Goal: Download file/media

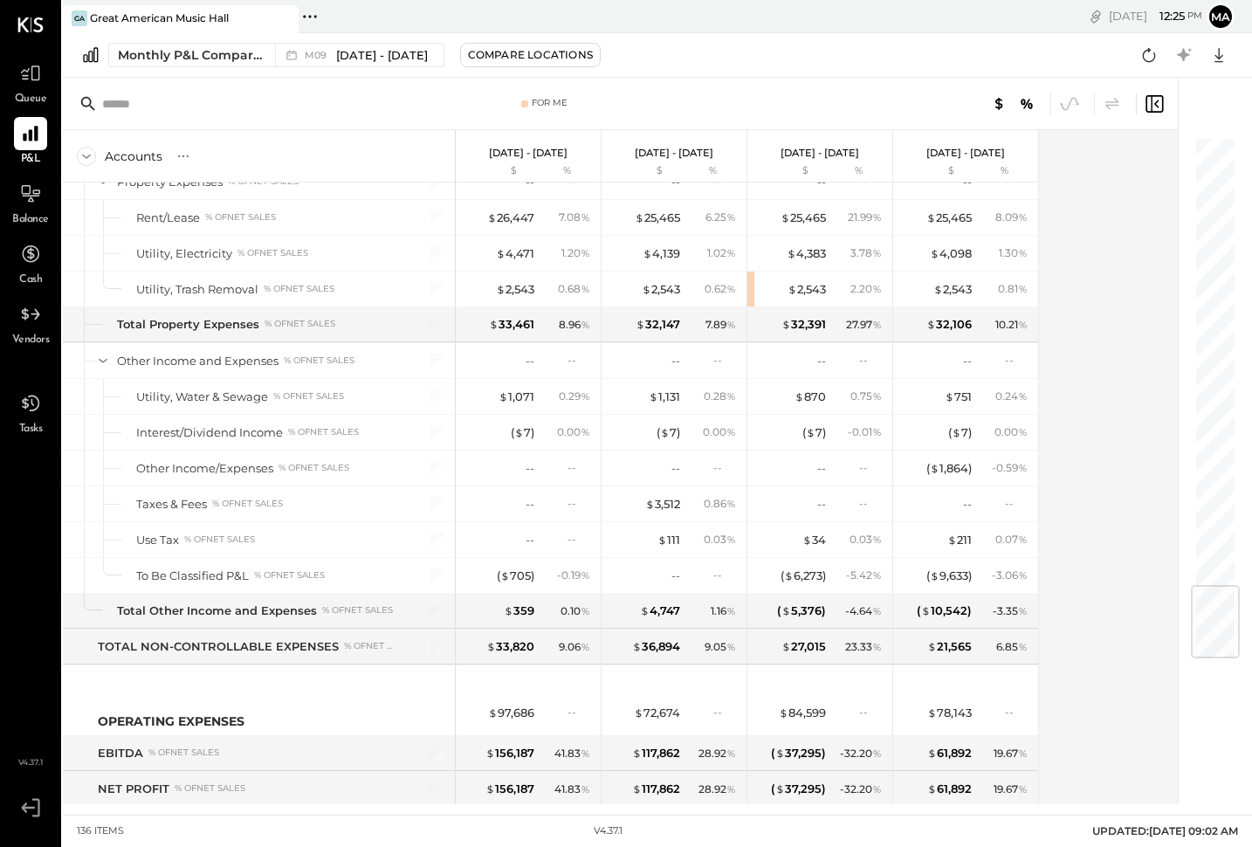
scroll to position [3817, 0]
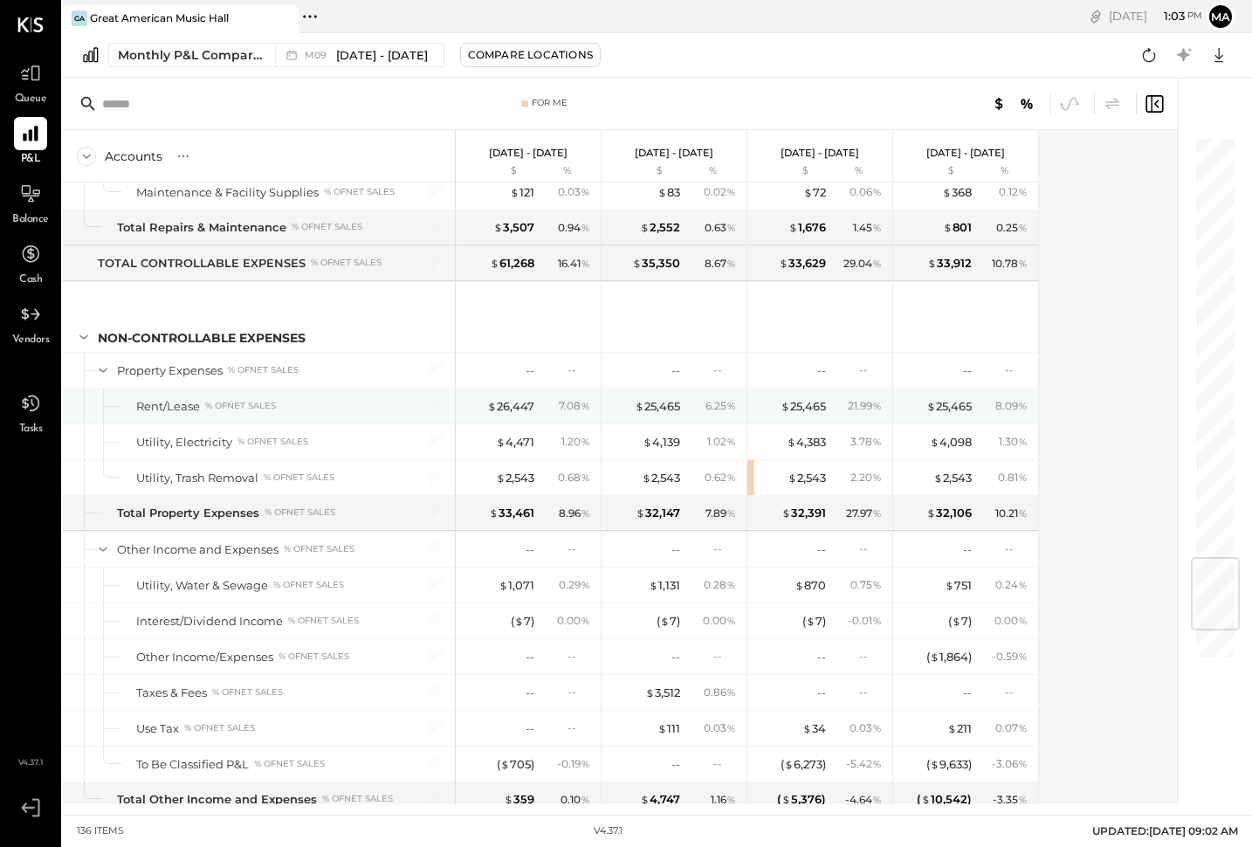
scroll to position [3817, 0]
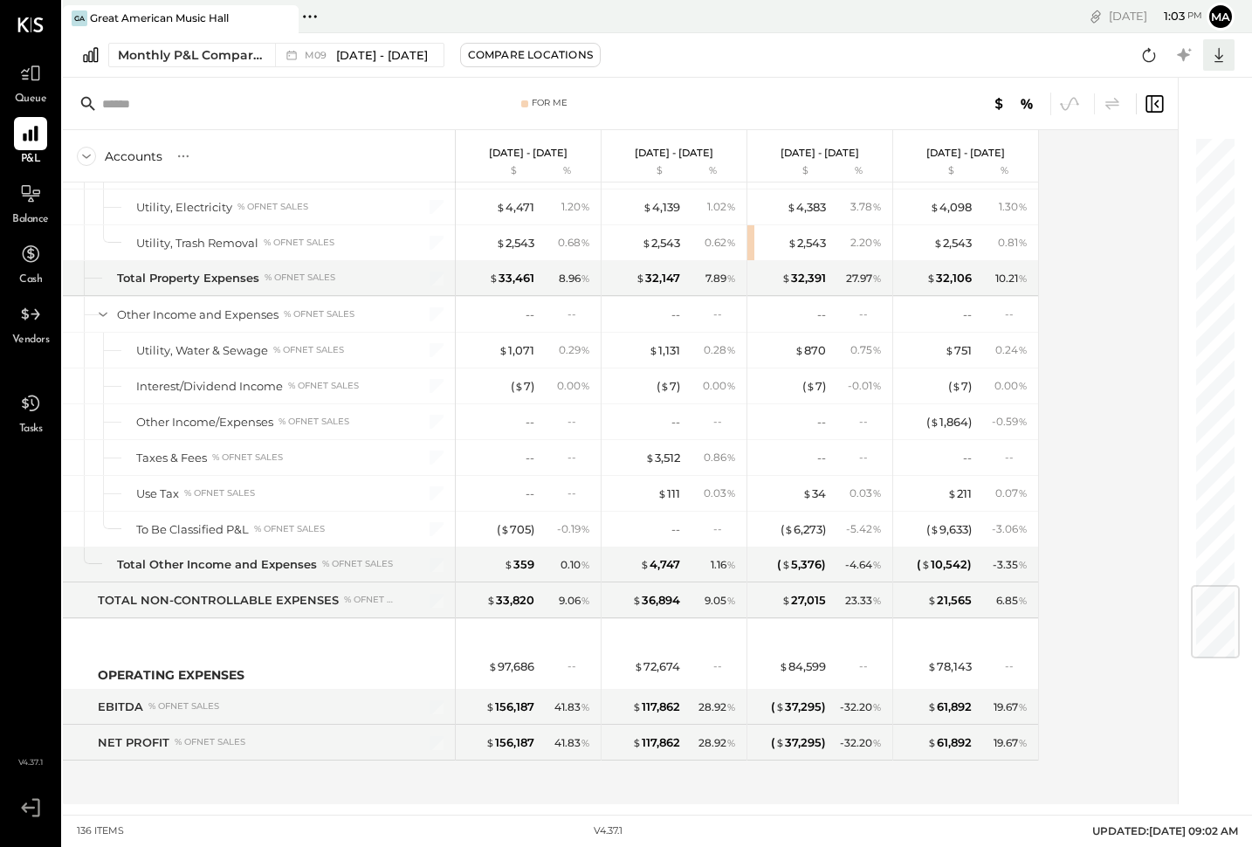
click at [1219, 51] on icon at bounding box center [1218, 55] width 23 height 23
click at [1176, 150] on div "Excel" at bounding box center [1165, 157] width 140 height 37
click at [362, 122] on div "For Me" at bounding box center [620, 104] width 1115 height 52
